Goal: Task Accomplishment & Management: Manage account settings

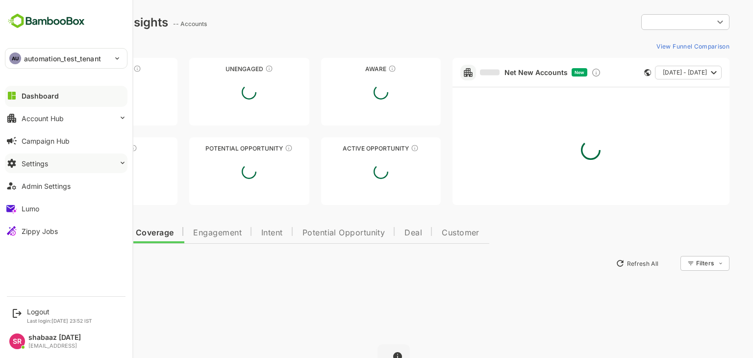
type input "**********"
click at [75, 165] on button "Settings" at bounding box center [66, 163] width 123 height 20
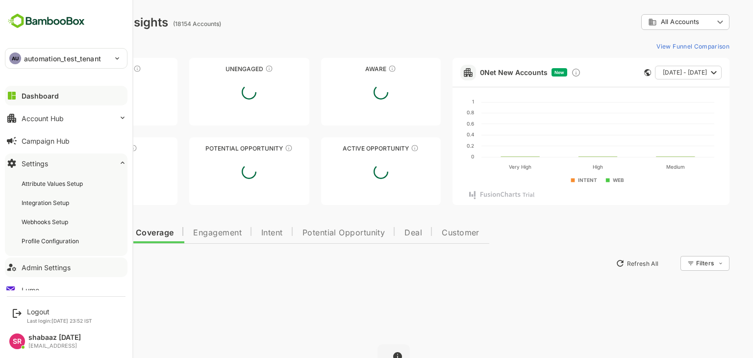
click at [61, 271] on button "Admin Settings" at bounding box center [66, 267] width 123 height 20
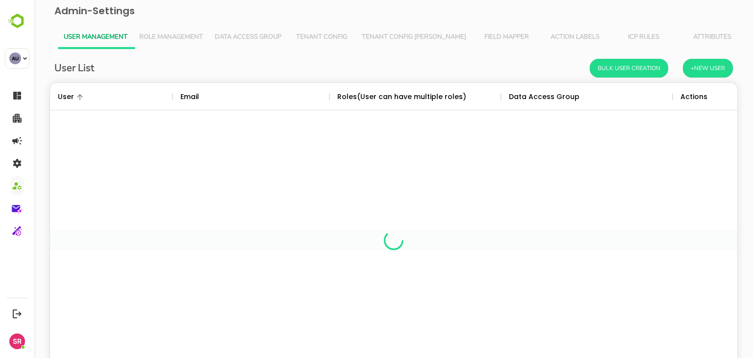
scroll to position [280, 672]
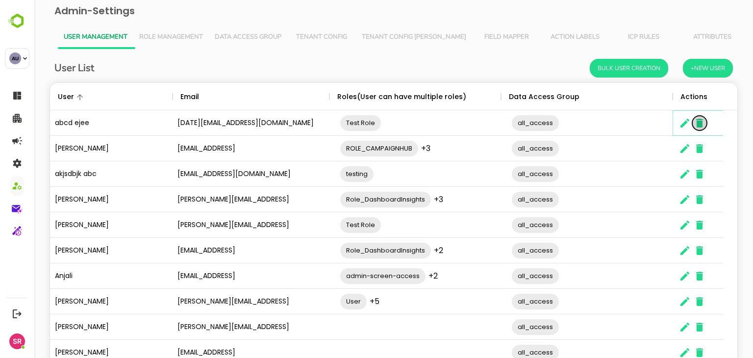
click at [510, 124] on icon "The User Data" at bounding box center [700, 123] width 12 height 12
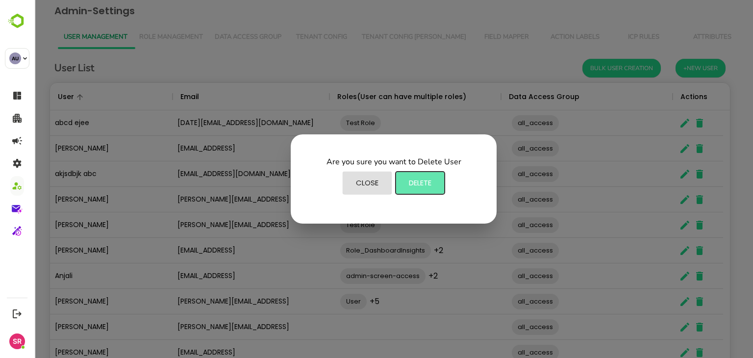
click at [411, 176] on span "Delete" at bounding box center [419, 182] width 39 height 13
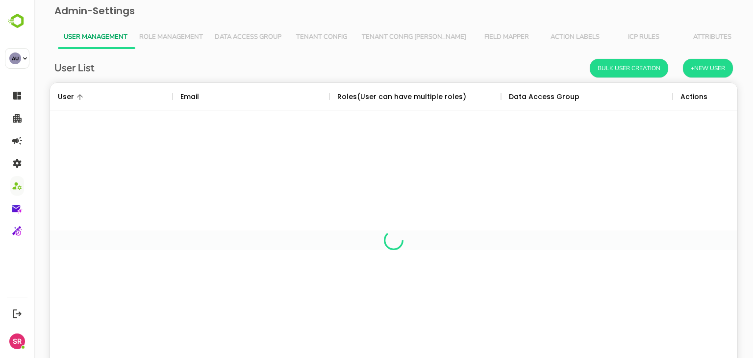
scroll to position [8, 8]
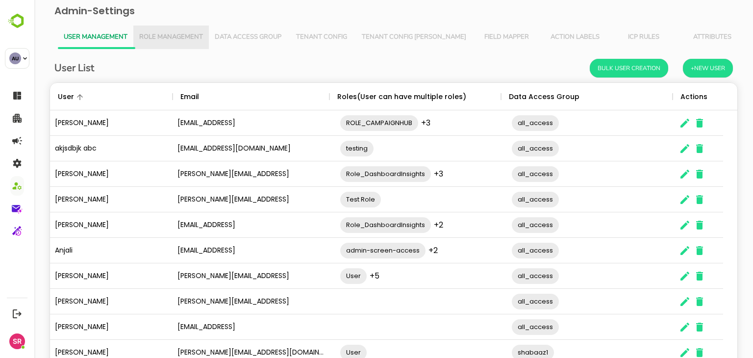
click at [174, 34] on span "Role Management" at bounding box center [171, 37] width 64 height 8
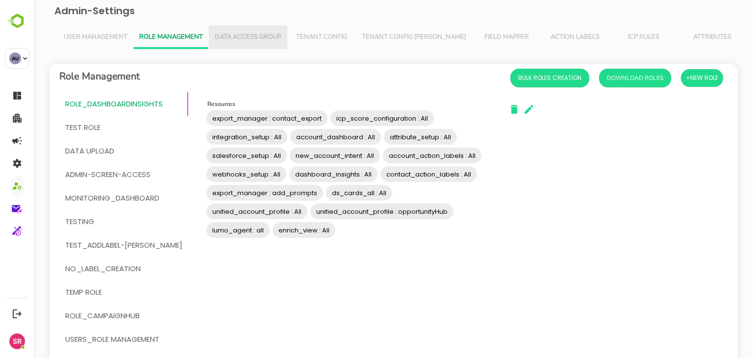
click at [238, 30] on button "Data Access Group" at bounding box center [248, 37] width 78 height 24
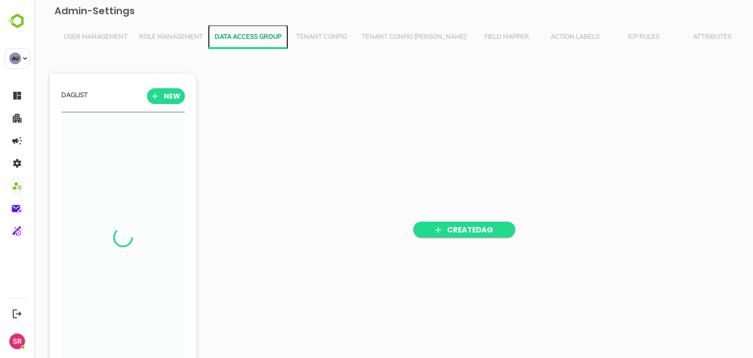
scroll to position [248, 121]
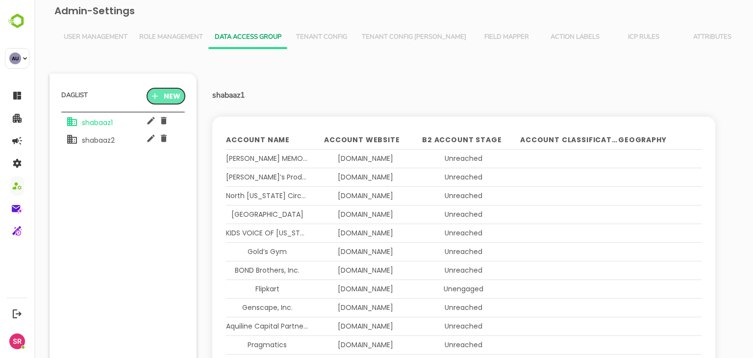
click at [158, 101] on span "NEW" at bounding box center [166, 96] width 22 height 13
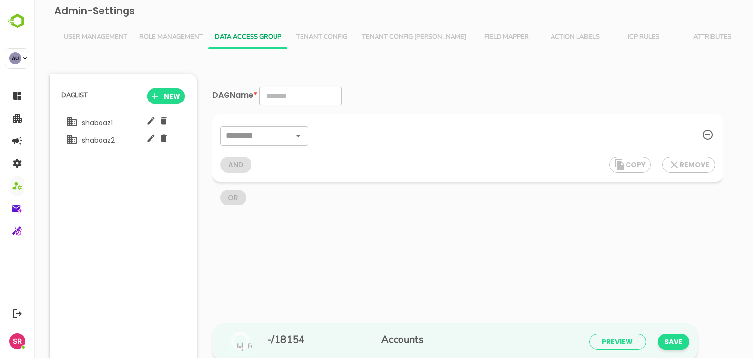
click at [131, 182] on div "shabaaz1 shabaaz2" at bounding box center [123, 237] width 124 height 250
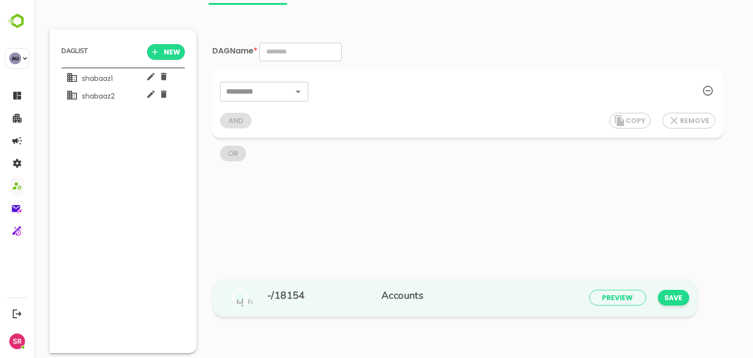
scroll to position [0, 0]
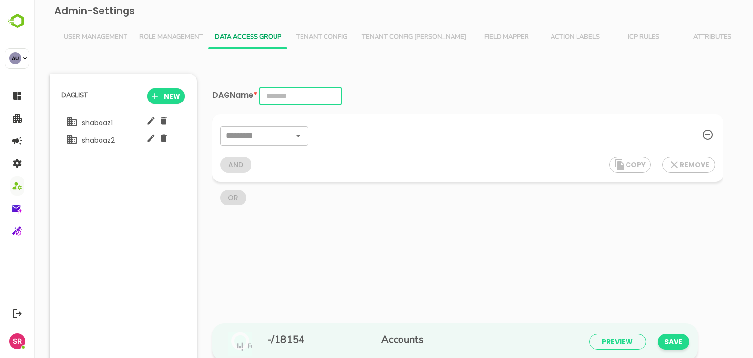
click at [278, 94] on input "text" at bounding box center [300, 96] width 82 height 19
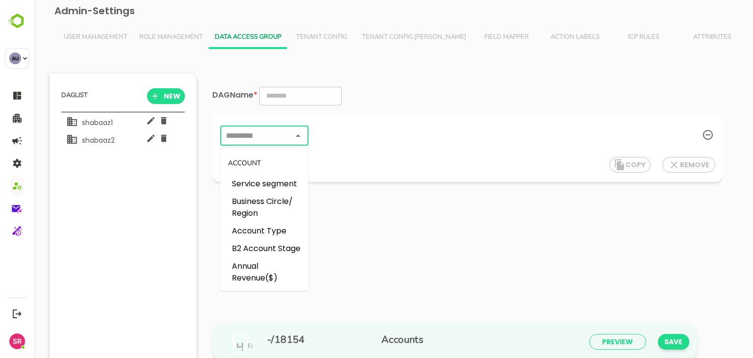
click at [238, 133] on input "text" at bounding box center [256, 136] width 66 height 14
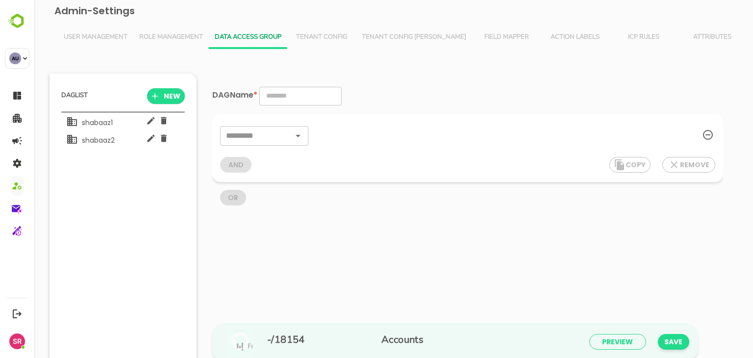
click at [448, 188] on div "OR" at bounding box center [467, 194] width 511 height 24
click at [82, 122] on span "shabaaz1" at bounding box center [95, 123] width 35 height 10
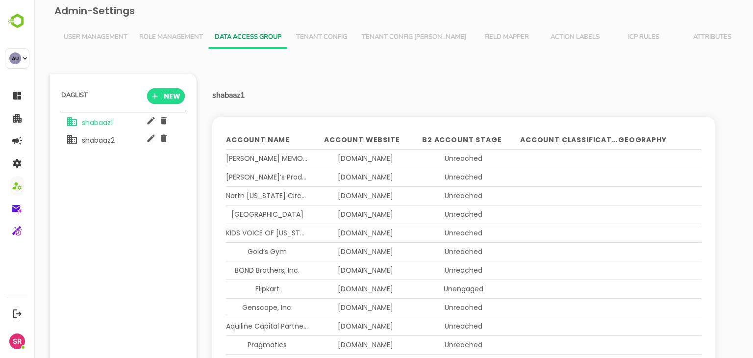
click at [510, 83] on div "shabaaz1 Account Name Account Website B2 Account Stage Account Classification G…" at bounding box center [474, 234] width 525 height 310
click at [319, 28] on button "Tenant Config" at bounding box center [321, 37] width 69 height 24
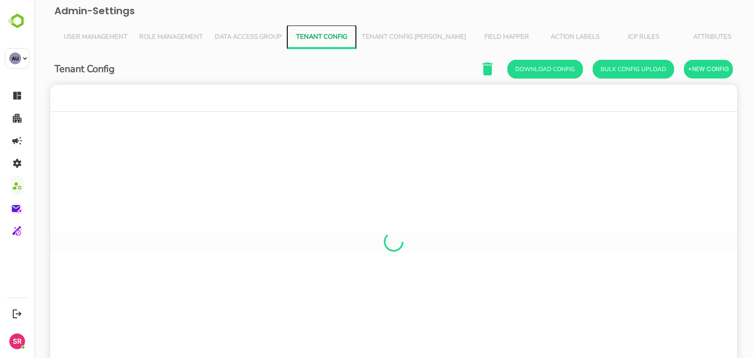
scroll to position [280, 672]
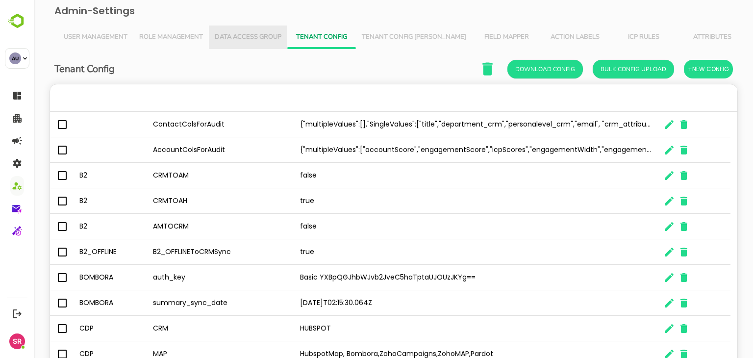
click at [246, 29] on button "Data Access Group" at bounding box center [248, 37] width 78 height 24
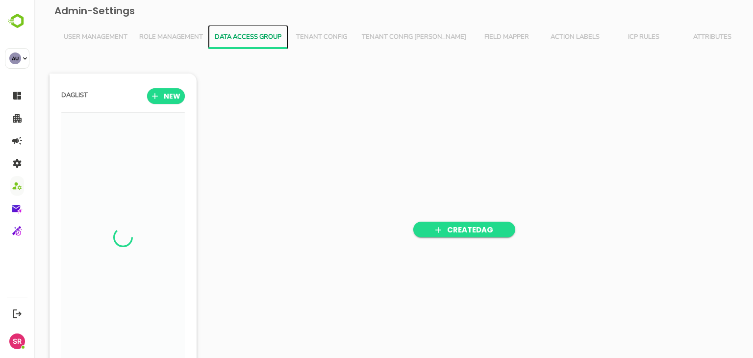
scroll to position [248, 121]
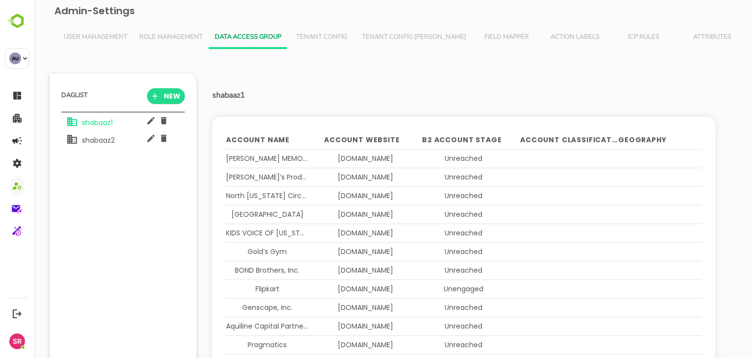
click at [498, 62] on div "shabaaz1 Account Name Account Website B2 Account Stage Account Classification G…" at bounding box center [467, 229] width 541 height 335
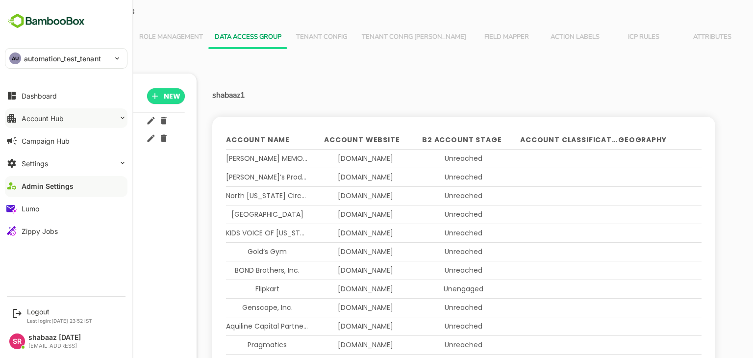
click at [29, 119] on div "Account Hub" at bounding box center [43, 118] width 42 height 8
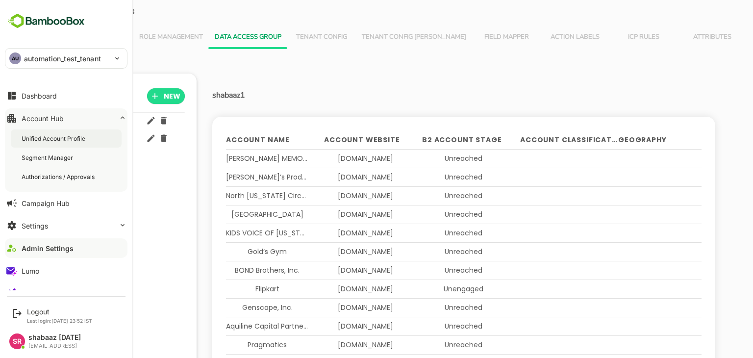
click at [40, 141] on div "Unified Account Profile" at bounding box center [55, 138] width 66 height 8
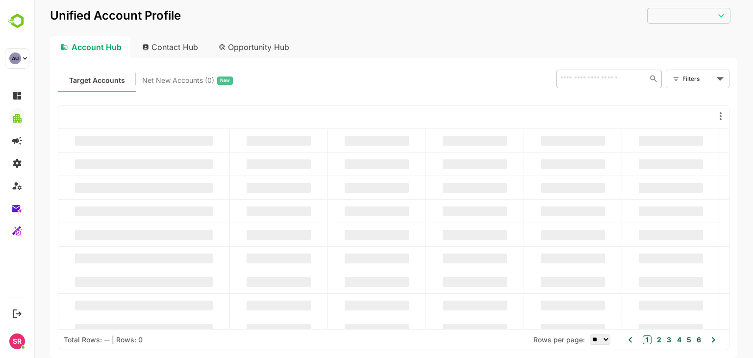
type input "**********"
